Goal: Book appointment/travel/reservation

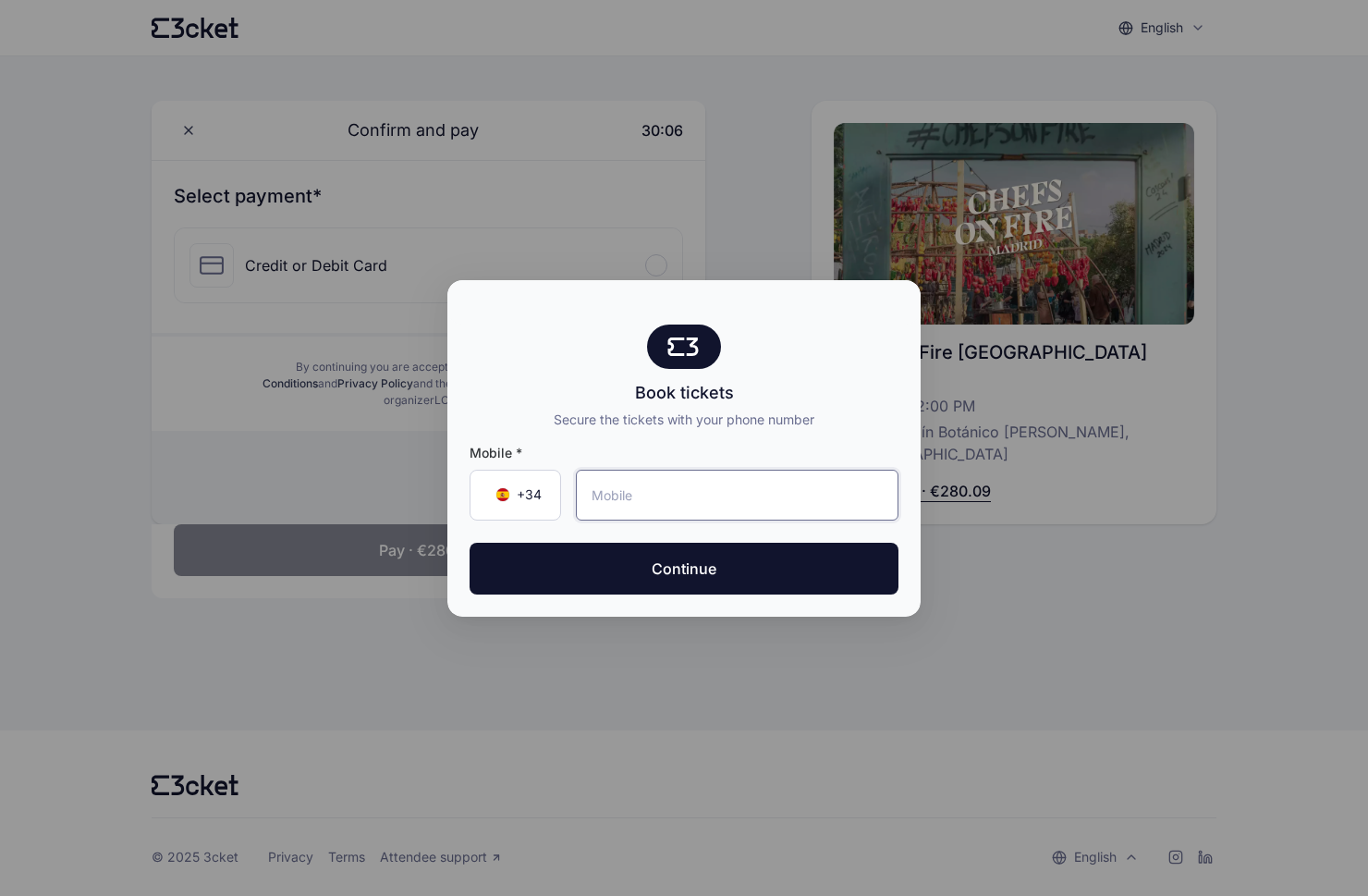
click at [773, 496] on input "tel" at bounding box center [737, 494] width 323 height 51
type input "6"
click at [764, 238] on div at bounding box center [684, 448] width 1368 height 896
click at [665, 502] on input "tel" at bounding box center [737, 494] width 323 height 51
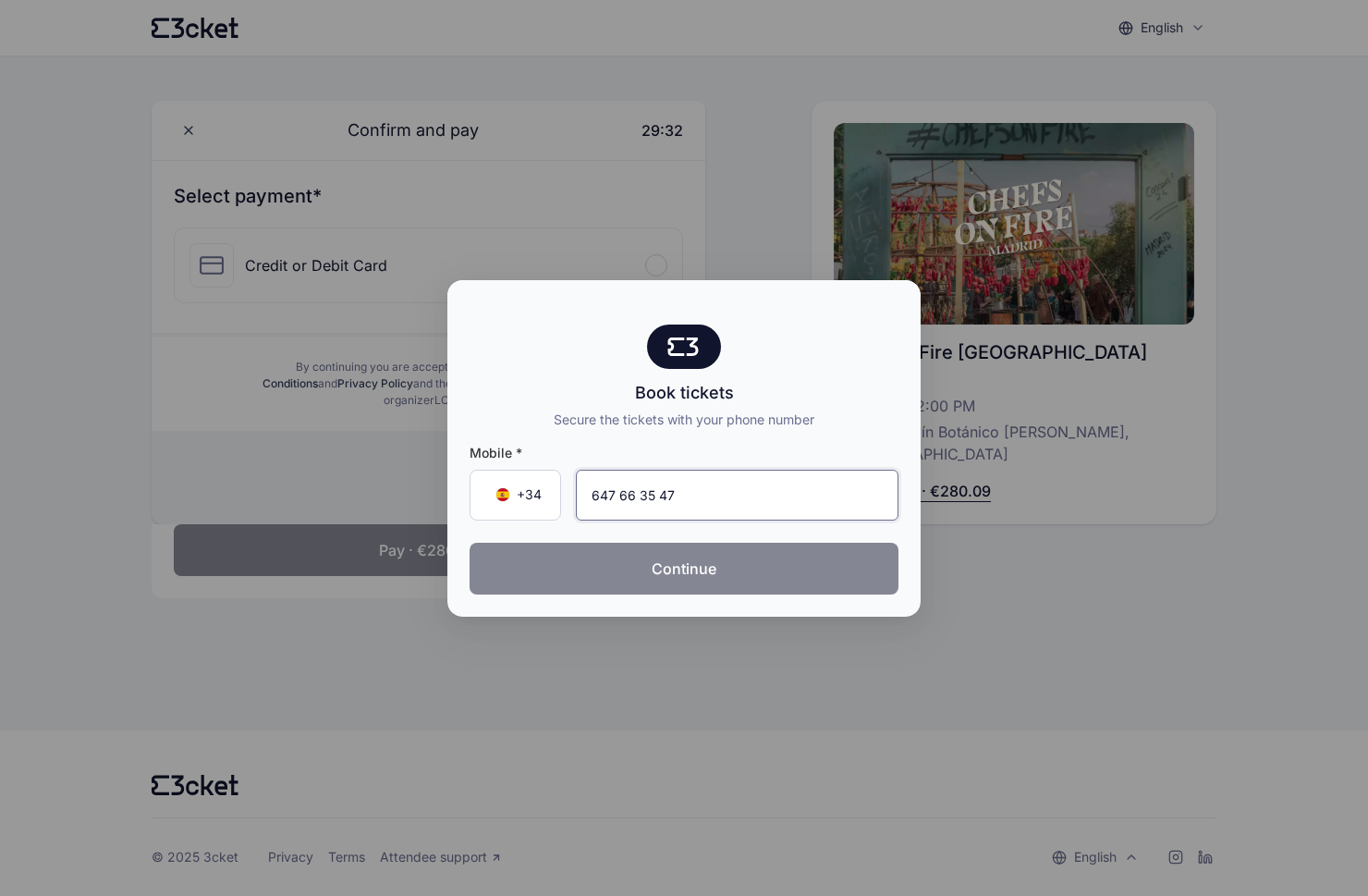
type input "647 66 35 47"
click at [699, 572] on button "Continue" at bounding box center [683, 568] width 429 height 52
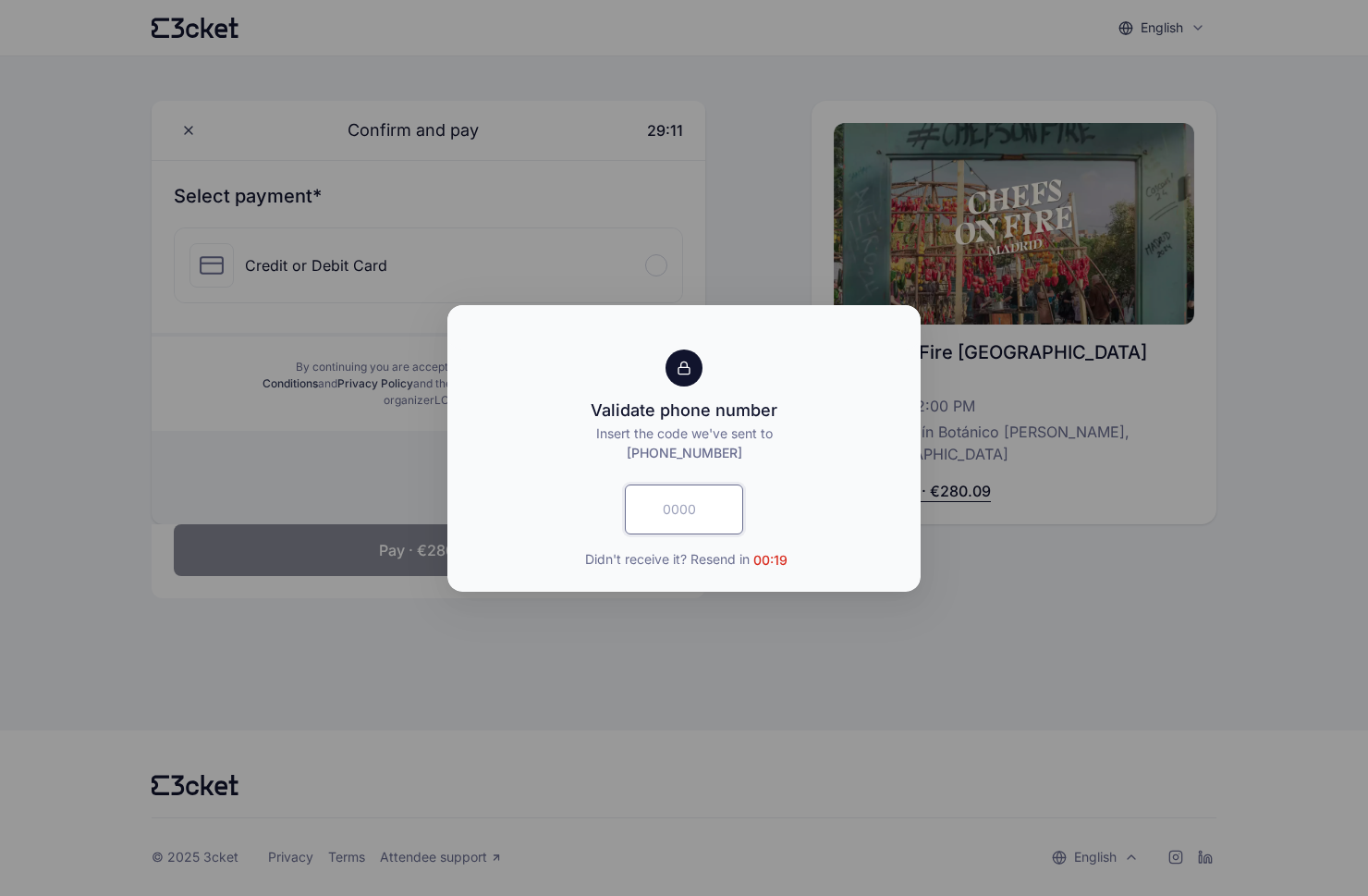
click at [667, 507] on input "text" at bounding box center [683, 510] width 118 height 50
type input "6915"
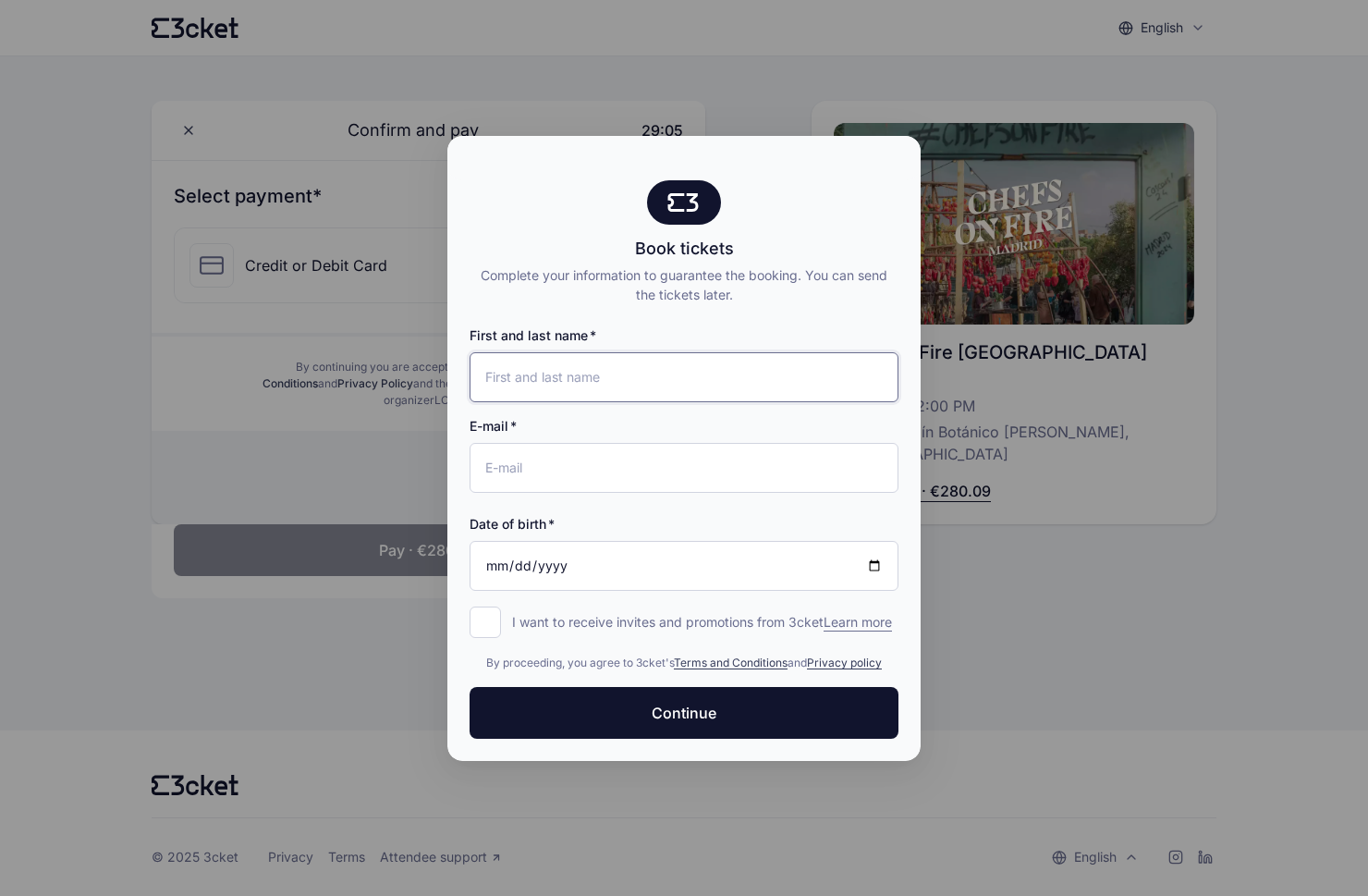
click at [682, 374] on input "First and last name" at bounding box center [683, 377] width 429 height 50
type input "Mariola Garay"
click at [530, 458] on input "E-mail" at bounding box center [683, 467] width 429 height 50
type input "[EMAIL_ADDRESS][DOMAIN_NAME]"
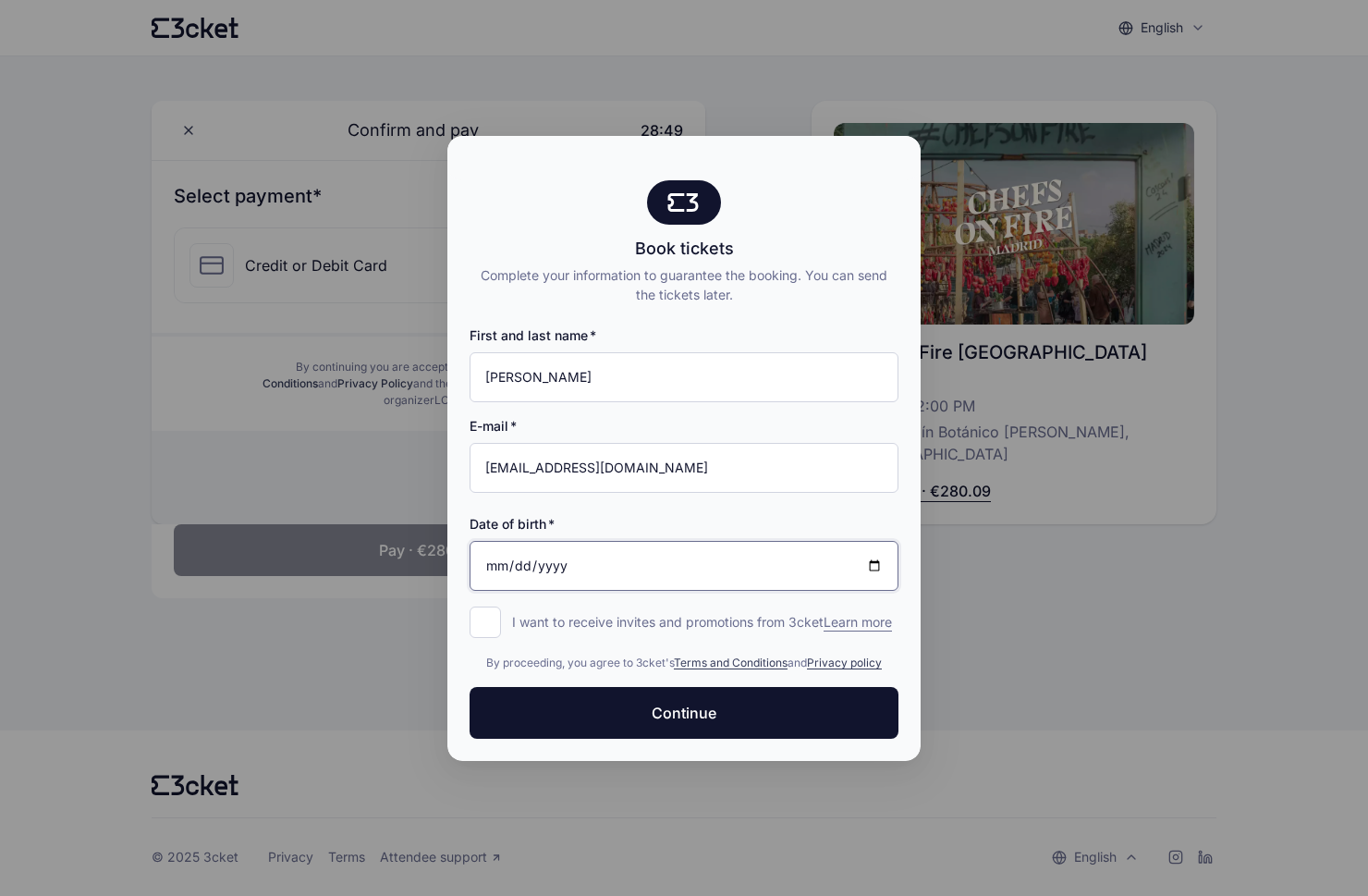
click at [489, 553] on input "Date of birth" at bounding box center [683, 566] width 429 height 50
click at [494, 556] on input "Date of birth" at bounding box center [683, 566] width 429 height 50
type input "0022-07-22"
type input "2002-07-22"
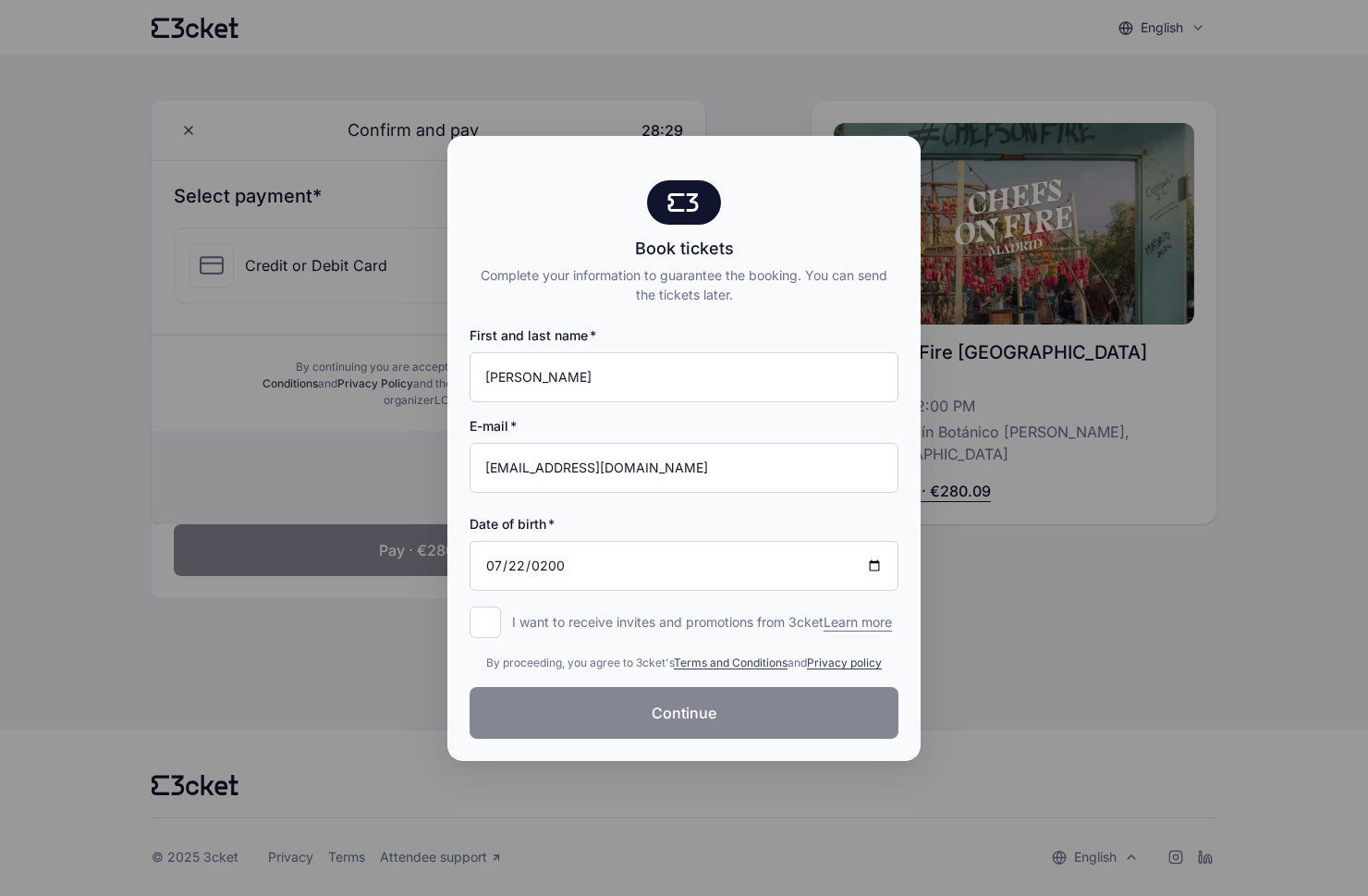
click at [775, 728] on button "Continue" at bounding box center [683, 713] width 429 height 52
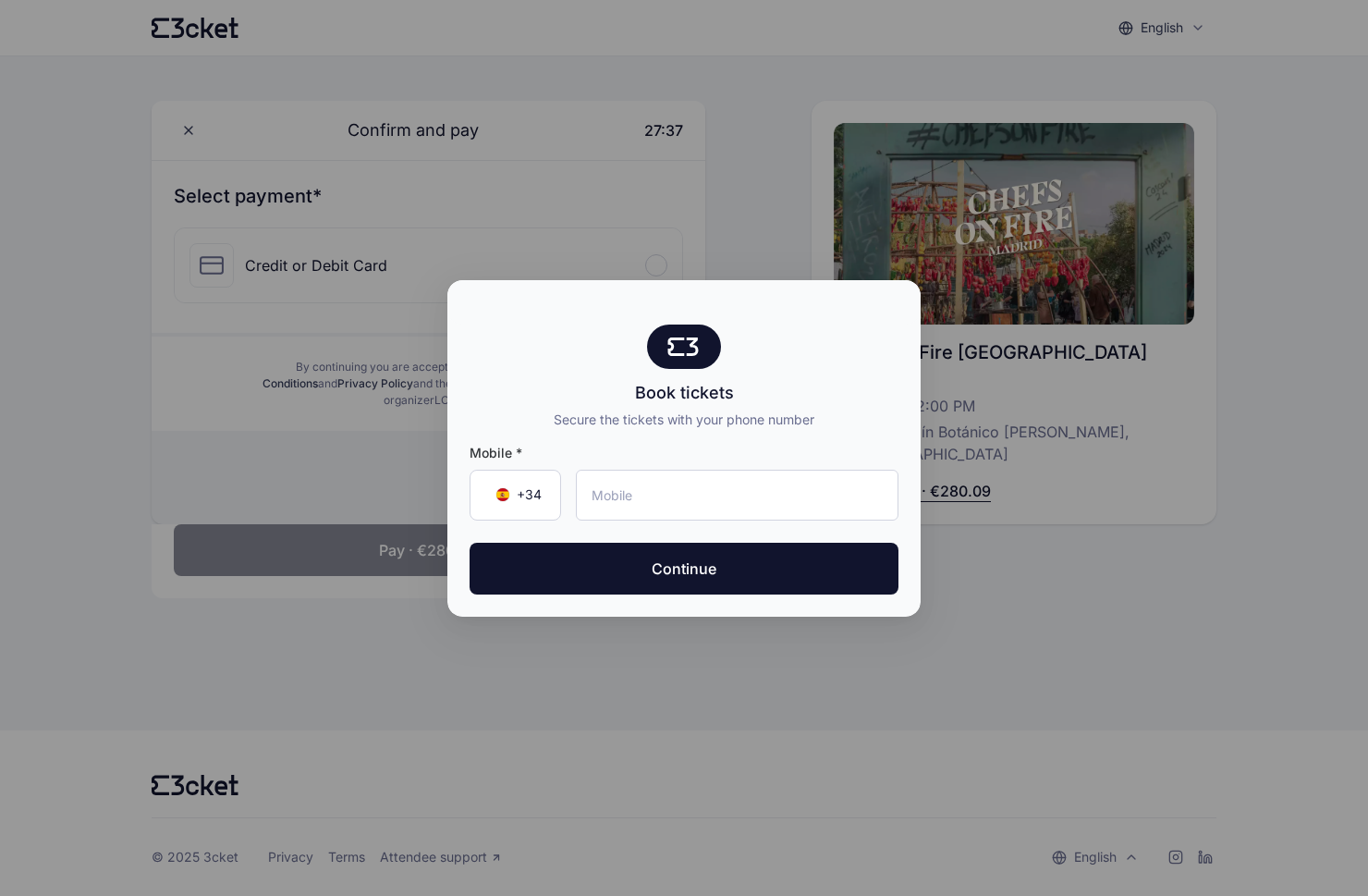
click at [736, 206] on div at bounding box center [684, 448] width 1368 height 896
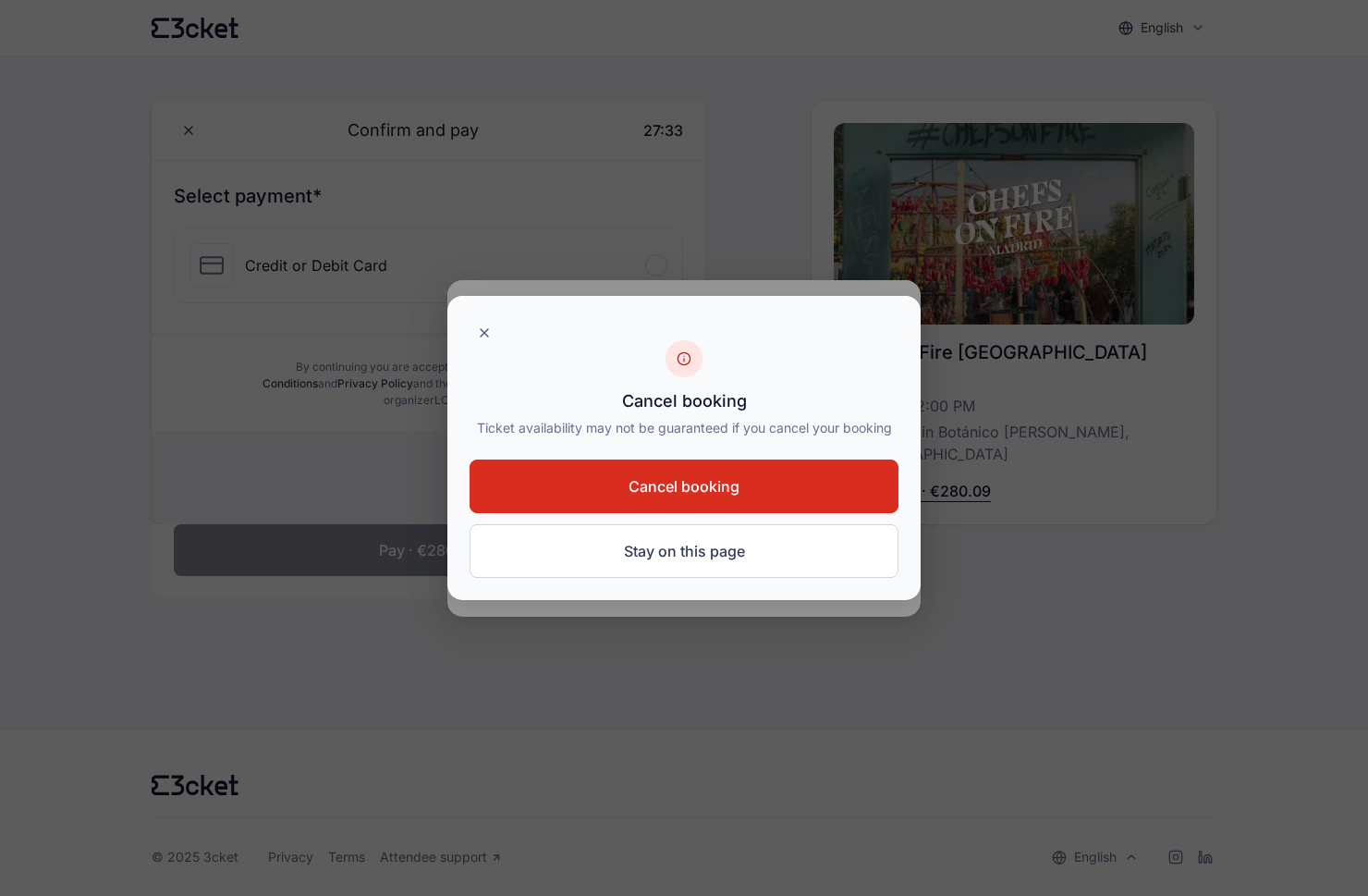
click at [872, 470] on button "Cancel booking" at bounding box center [683, 487] width 429 height 54
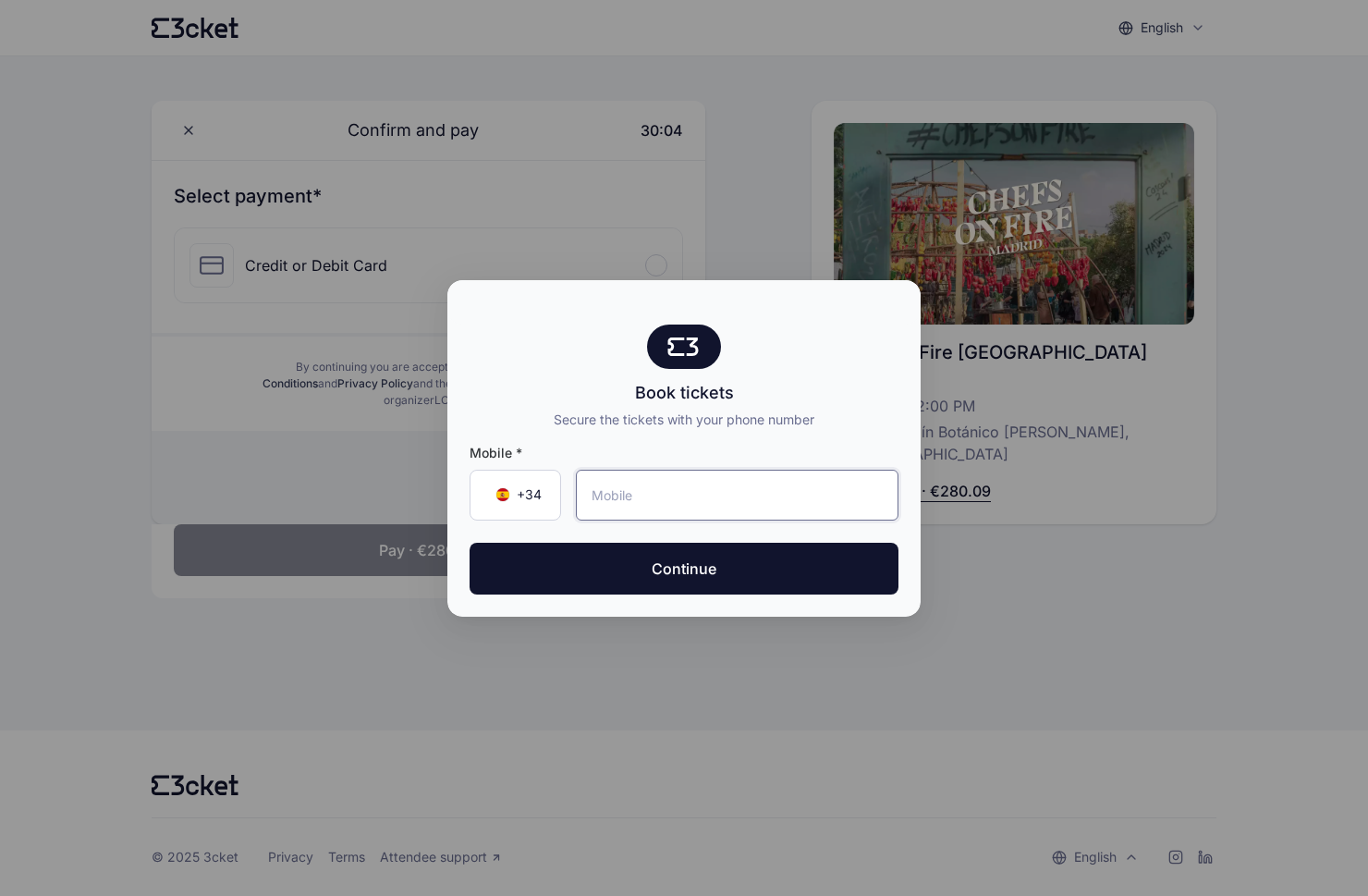
click at [719, 491] on input "tel" at bounding box center [737, 494] width 323 height 51
click at [1047, 442] on div at bounding box center [684, 448] width 1368 height 896
click at [576, 750] on div at bounding box center [684, 448] width 1368 height 896
click at [649, 693] on div at bounding box center [684, 448] width 1368 height 896
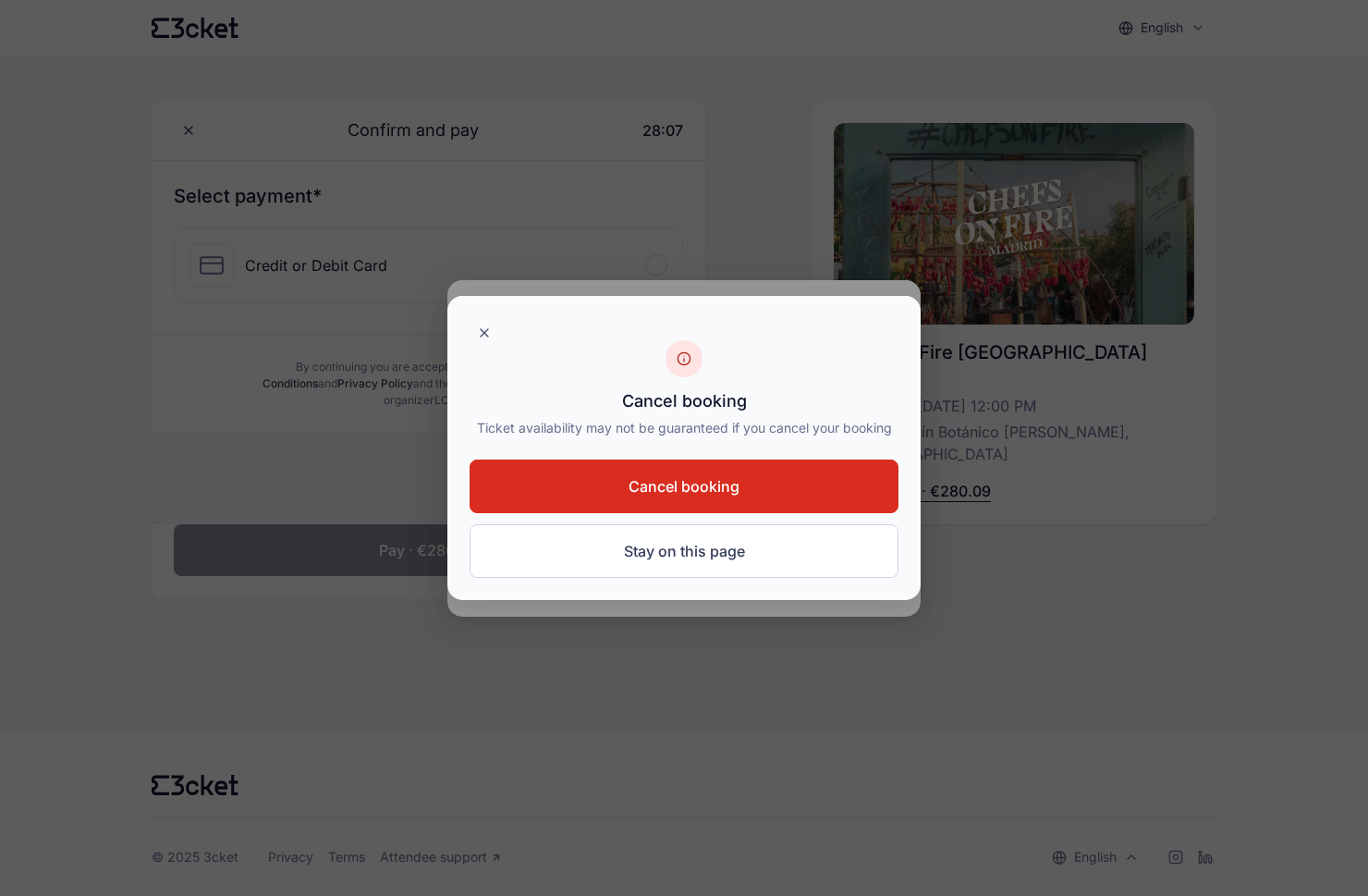
click at [675, 490] on span "Cancel booking" at bounding box center [683, 486] width 111 height 22
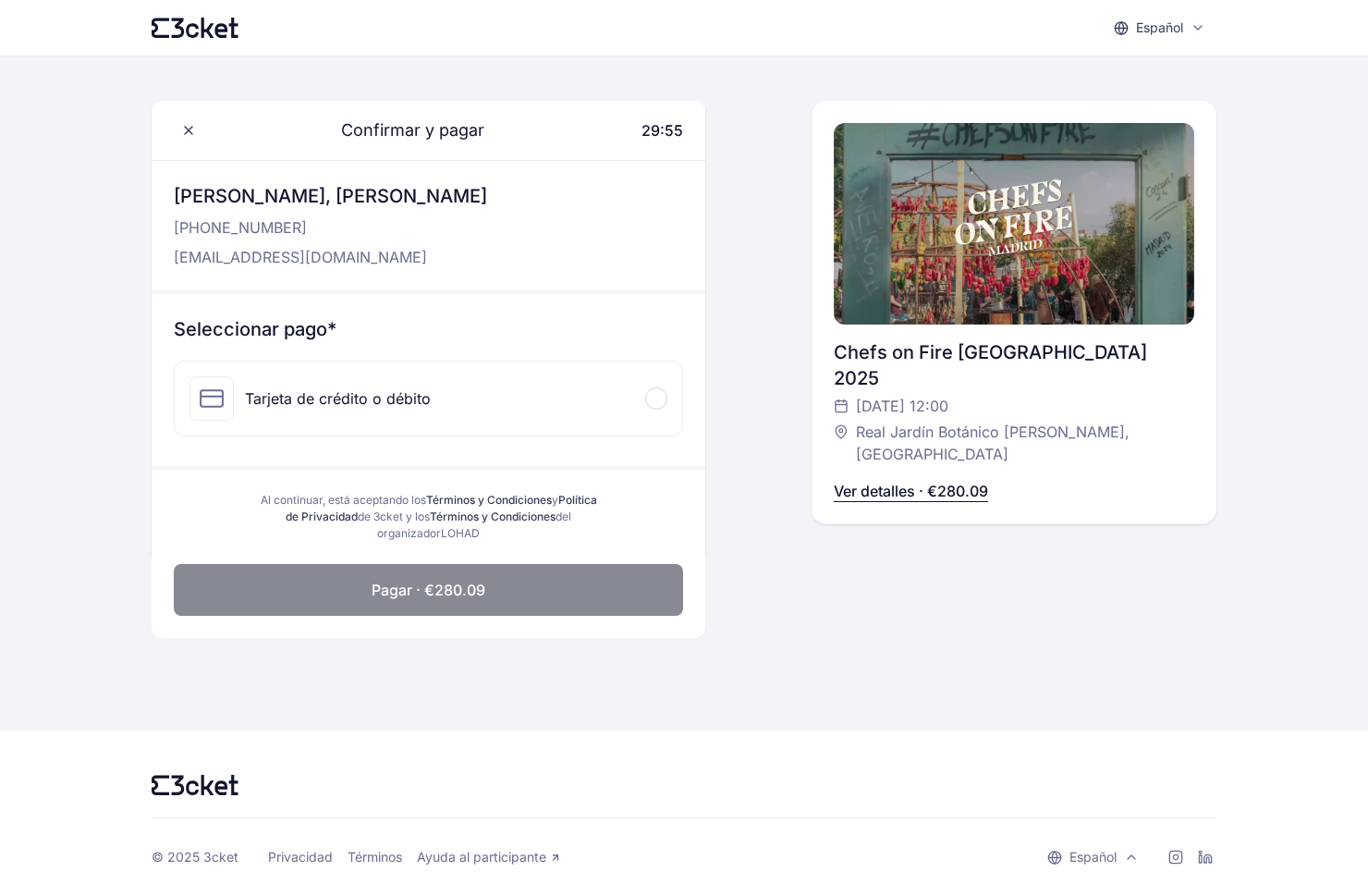
click at [632, 400] on div "Tarjeta de crédito o débito" at bounding box center [428, 398] width 508 height 74
